Goal: Task Accomplishment & Management: Manage account settings

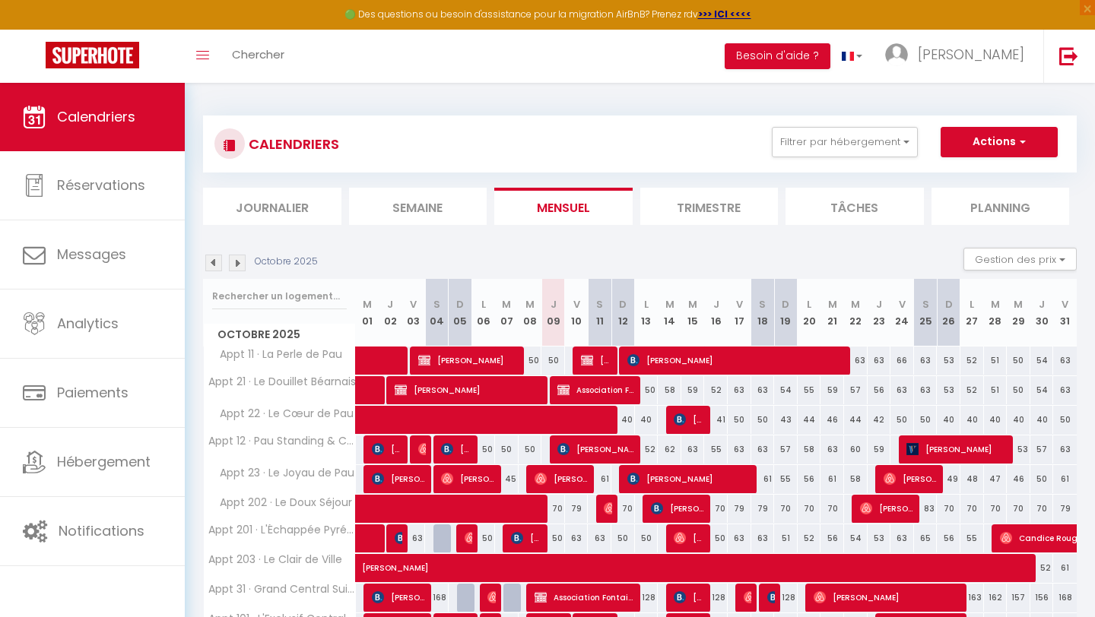
scroll to position [88, 0]
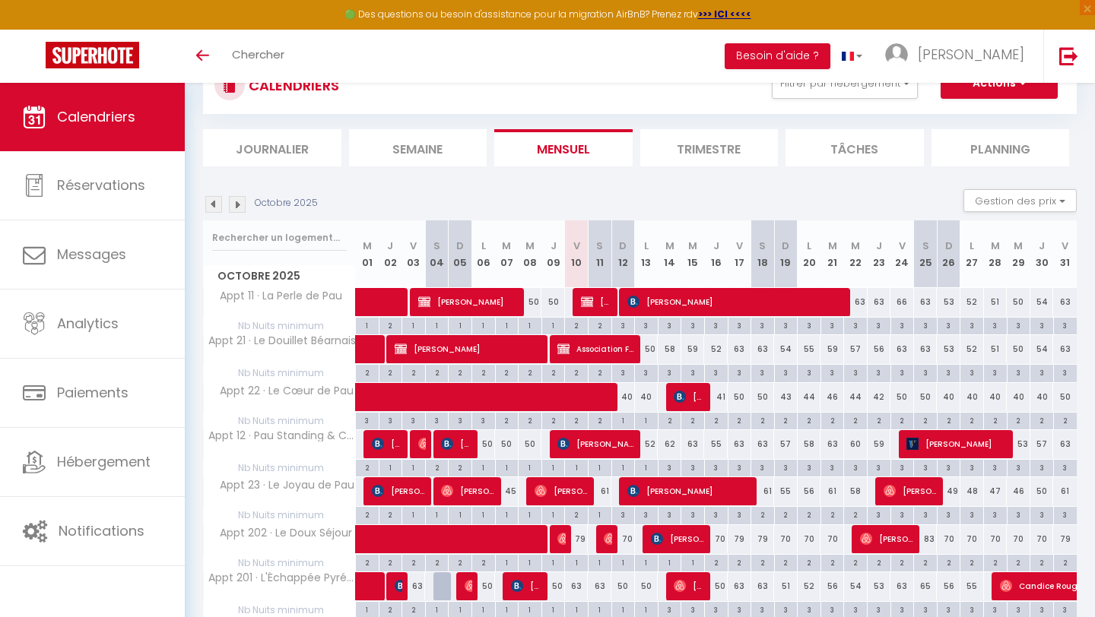
scroll to position [88, 0]
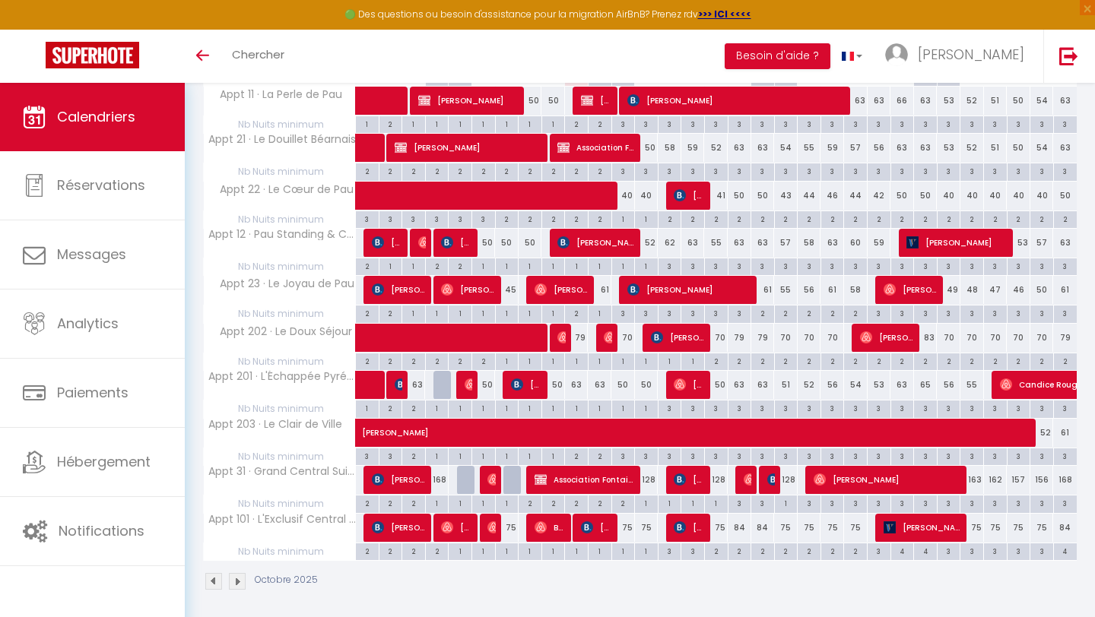
scroll to position [266, 0]
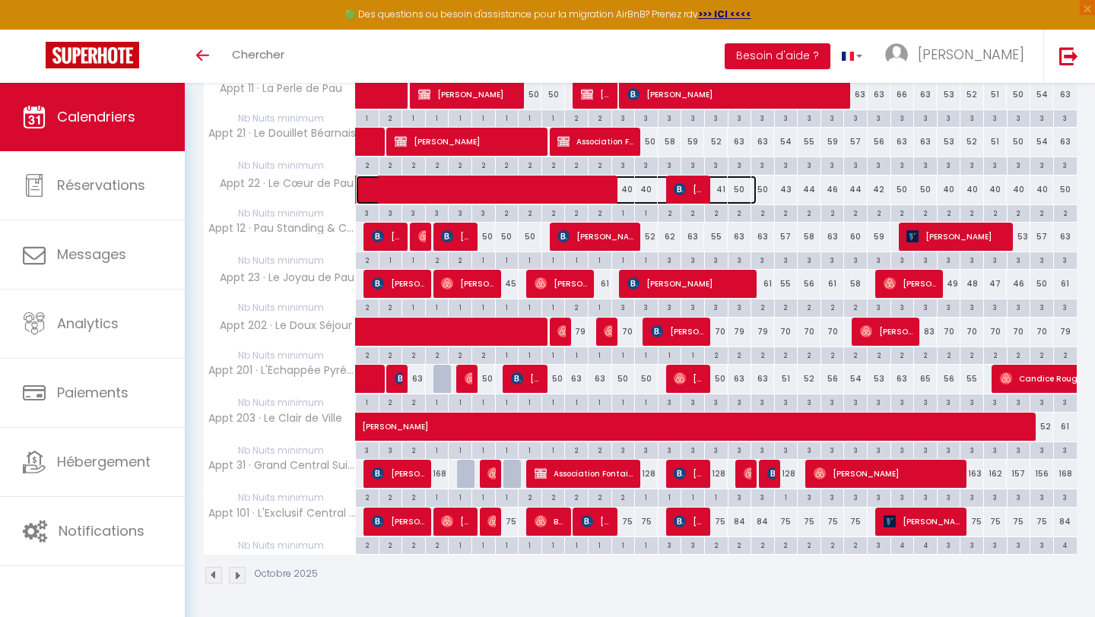
click at [563, 187] on span at bounding box center [564, 190] width 385 height 29
select select "OK"
select select "1"
select select "0"
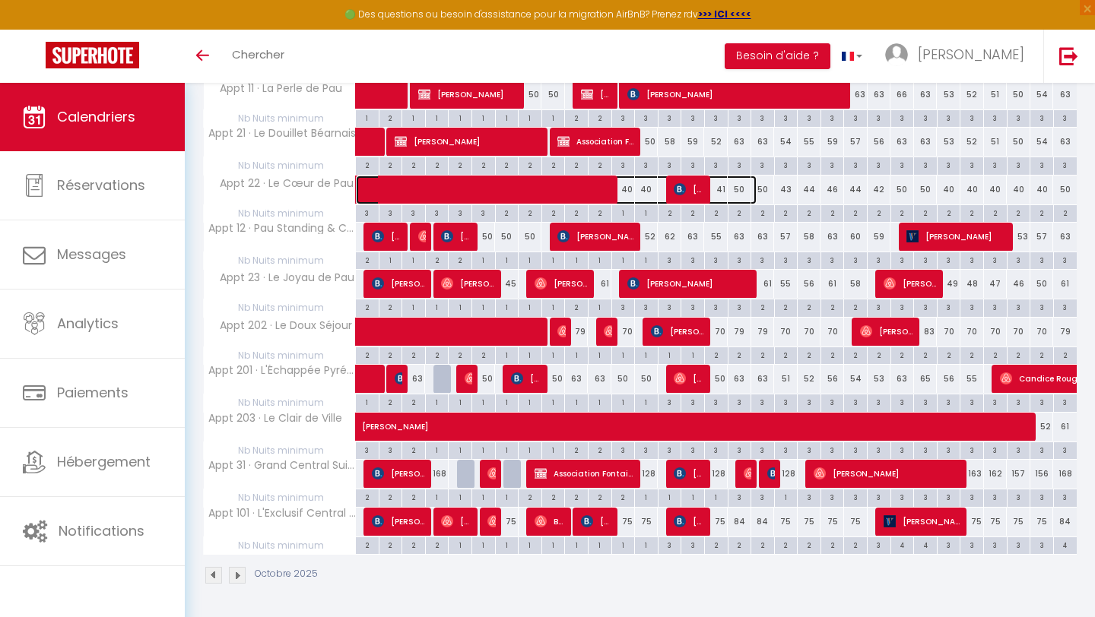
select select "1"
select select
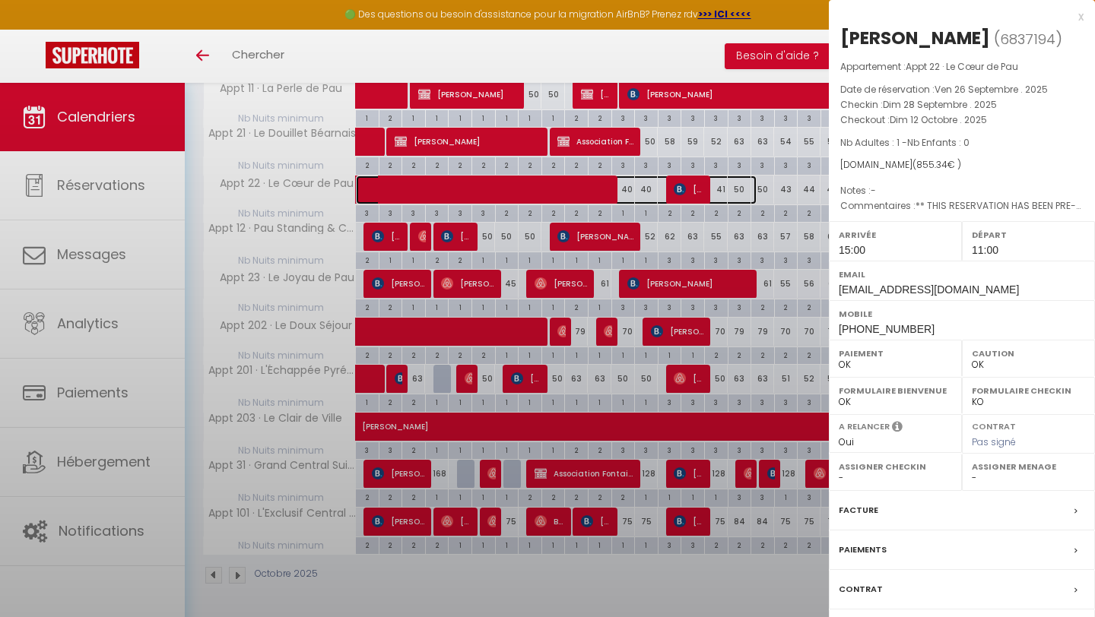
select select "37697"
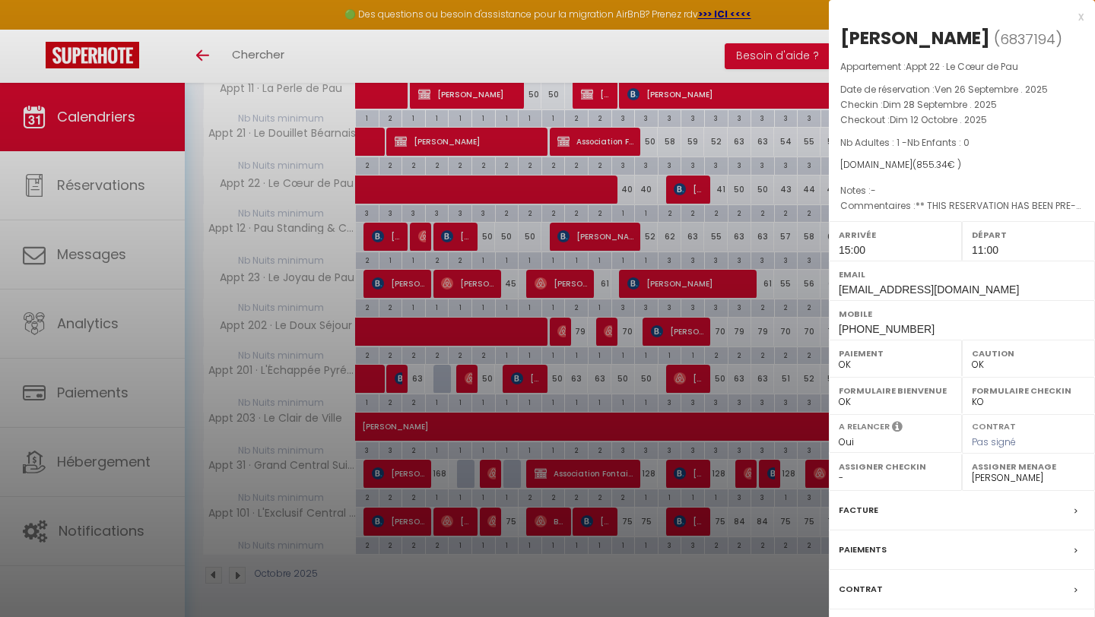
click at [573, 189] on div at bounding box center [547, 308] width 1095 height 617
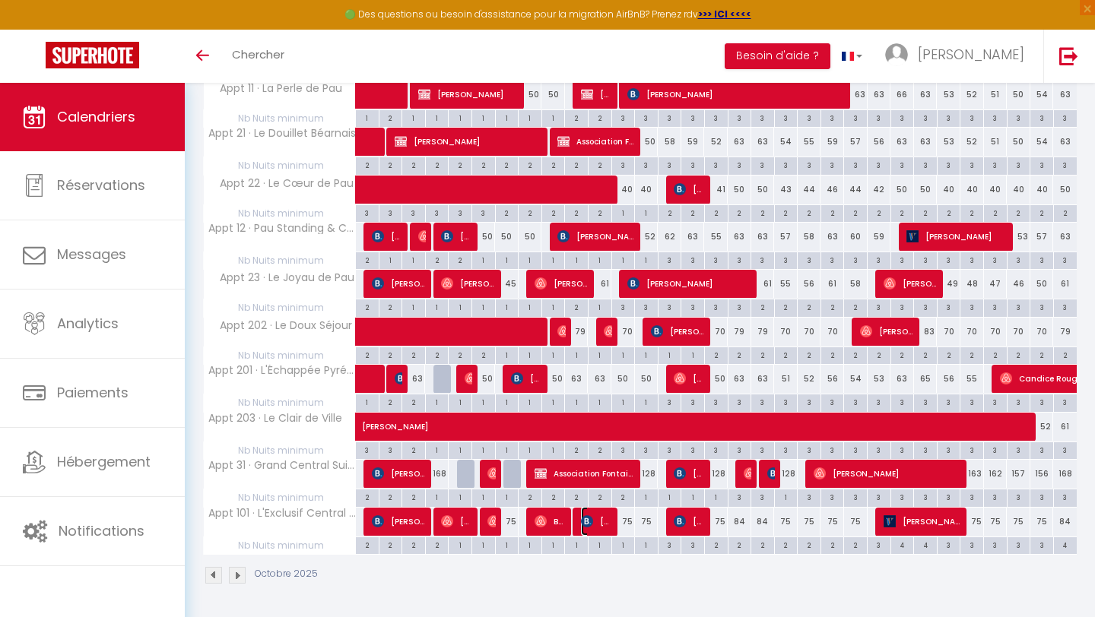
click at [603, 515] on span "[PERSON_NAME]" at bounding box center [596, 521] width 31 height 29
select select "KO"
select select "51737"
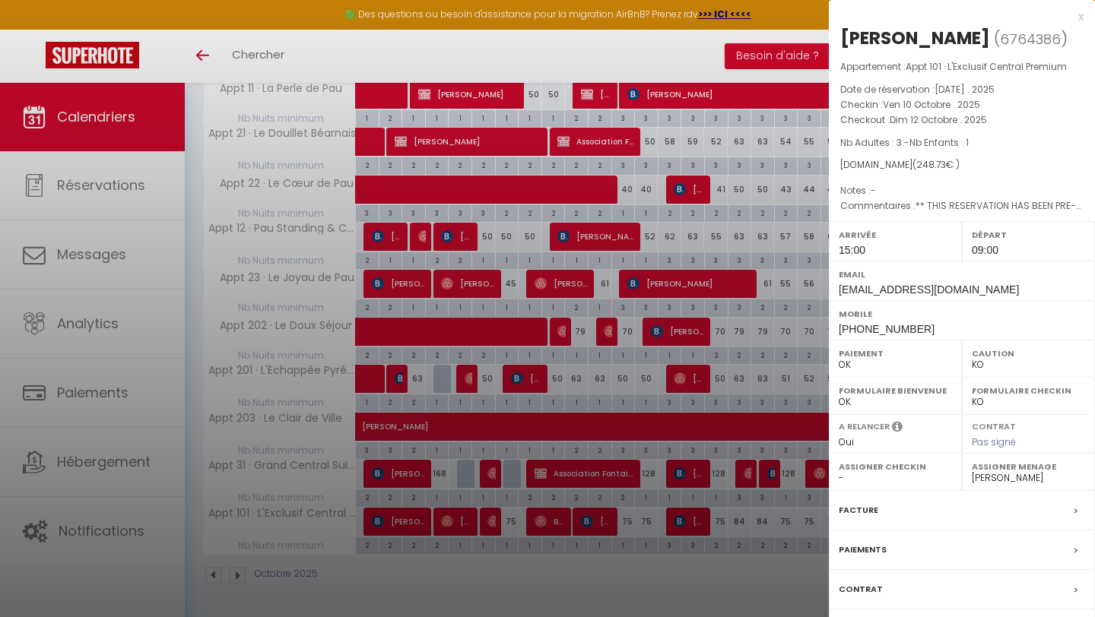
click at [603, 515] on div at bounding box center [547, 308] width 1095 height 617
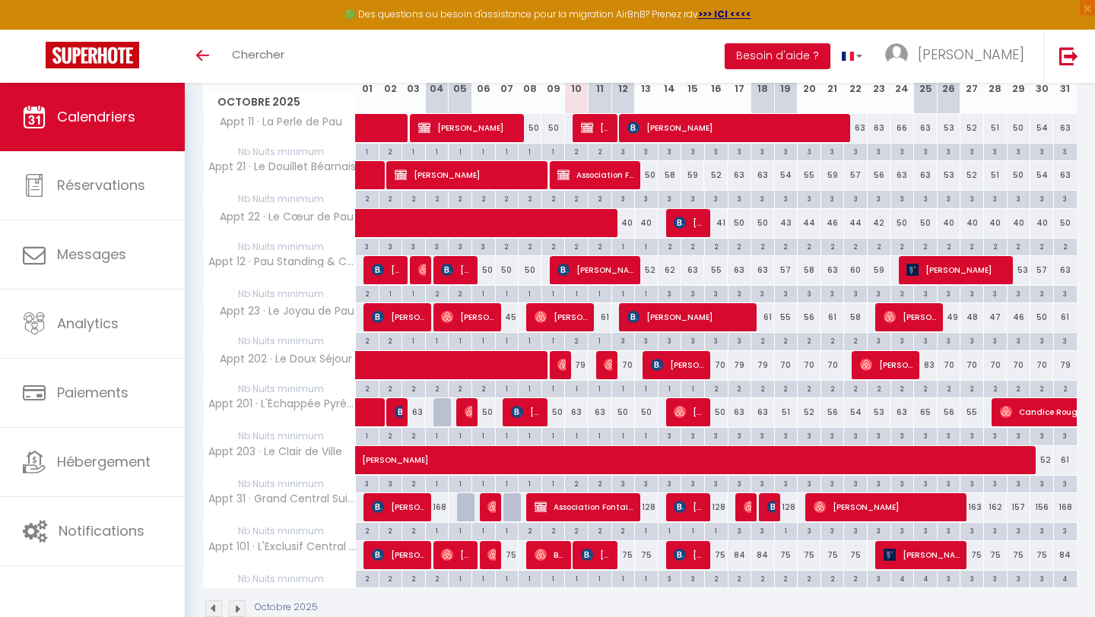
scroll to position [239, 0]
